Goal: Task Accomplishment & Management: Use online tool/utility

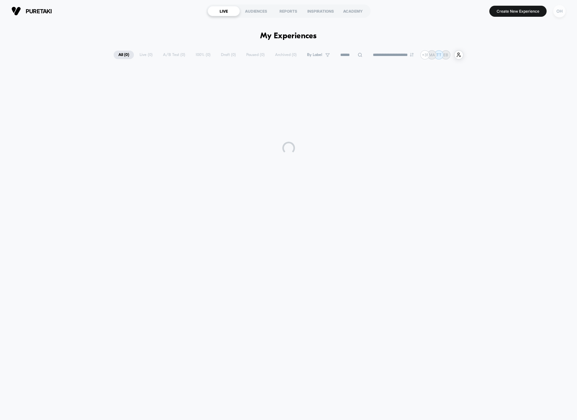
click at [555, 7] on div "OH" at bounding box center [559, 11] width 12 height 12
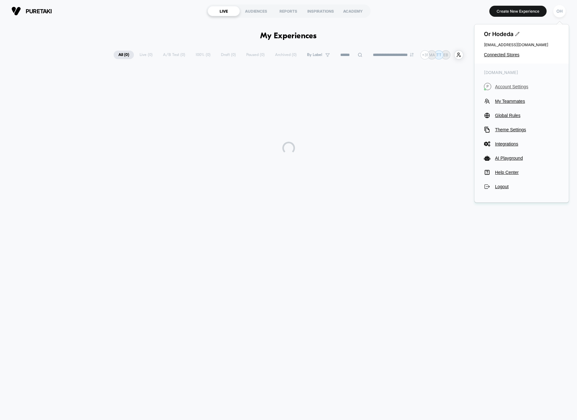
click at [517, 84] on span "Account Settings" at bounding box center [527, 86] width 64 height 5
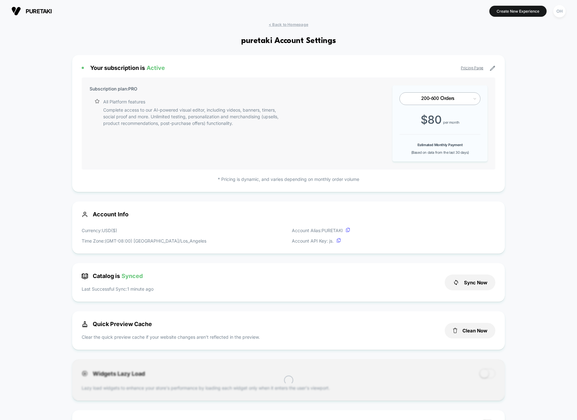
scroll to position [85, 0]
drag, startPoint x: 559, startPoint y: 10, endPoint x: 557, endPoint y: 19, distance: 9.7
click at [559, 9] on div "OH" at bounding box center [559, 11] width 12 height 12
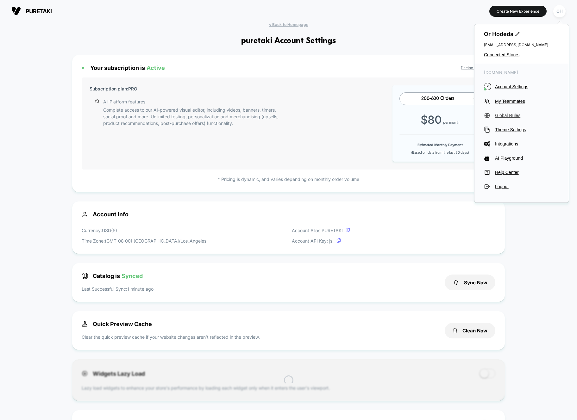
click at [512, 114] on span "Global Rules" at bounding box center [527, 115] width 64 height 5
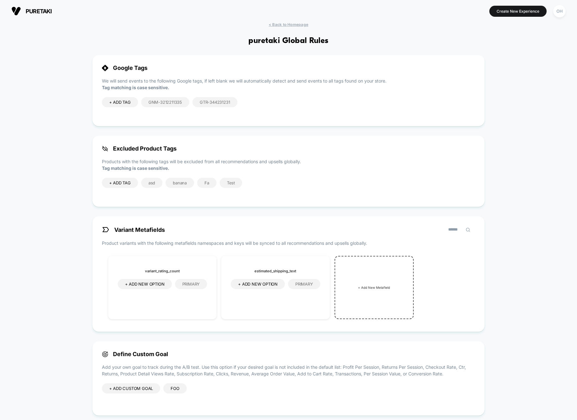
click at [397, 17] on section "Create New Experience [GEOGRAPHIC_DATA]" at bounding box center [475, 11] width 183 height 16
